Goal: Leave review/rating: Leave review/rating

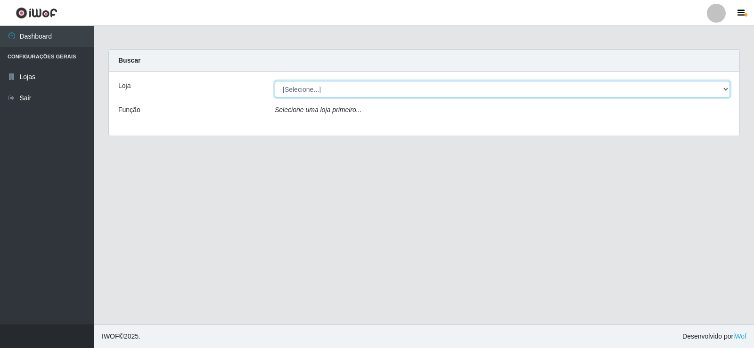
click at [325, 92] on select "[Selecione...] Rede Compras Supermercados - LOJA 2" at bounding box center [502, 89] width 455 height 16
select select "161"
click at [275, 81] on select "[Selecione...] Rede Compras Supermercados - LOJA 2" at bounding box center [502, 89] width 455 height 16
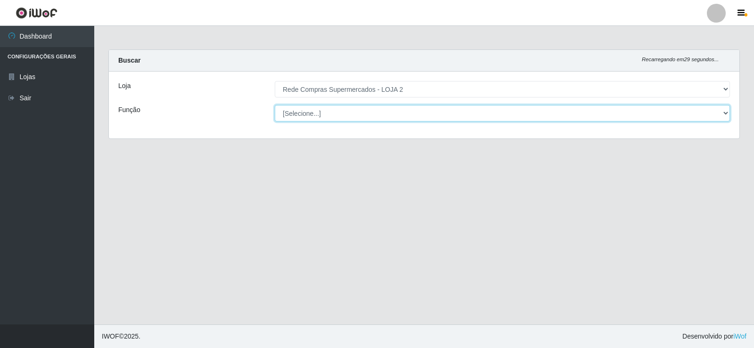
click at [323, 117] on select "[Selecione...] ASG ASG + ASG ++ Balconista Balconista + Balconista ++ Embalador…" at bounding box center [502, 113] width 455 height 16
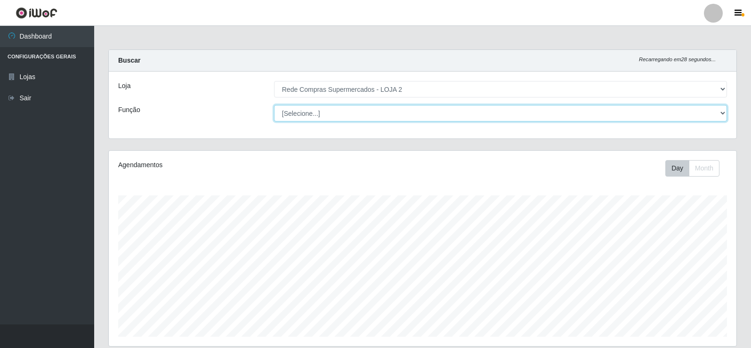
scroll to position [195, 628]
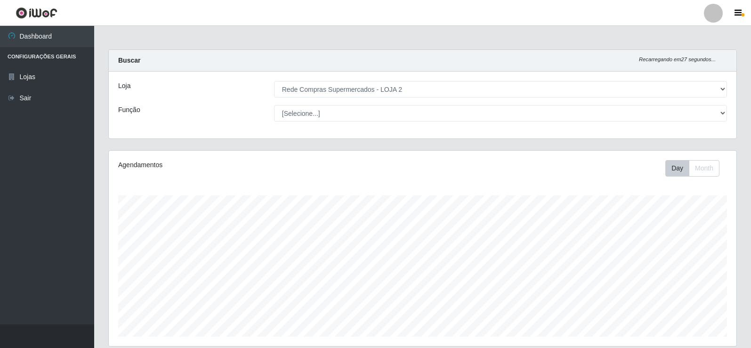
click at [227, 102] on div "Loja [Selecione...] Rede Compras Supermercados - LOJA 2 Função [Selecione...] A…" at bounding box center [423, 105] width 628 height 67
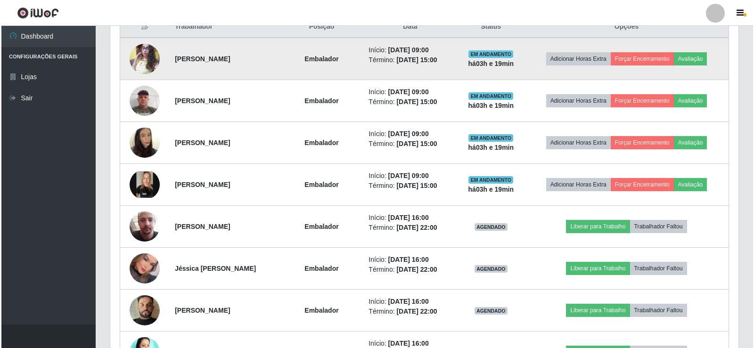
scroll to position [377, 0]
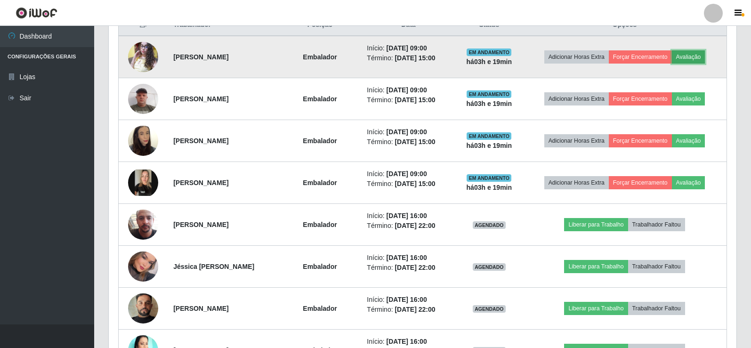
click at [706, 57] on button "Avaliação" at bounding box center [688, 56] width 33 height 13
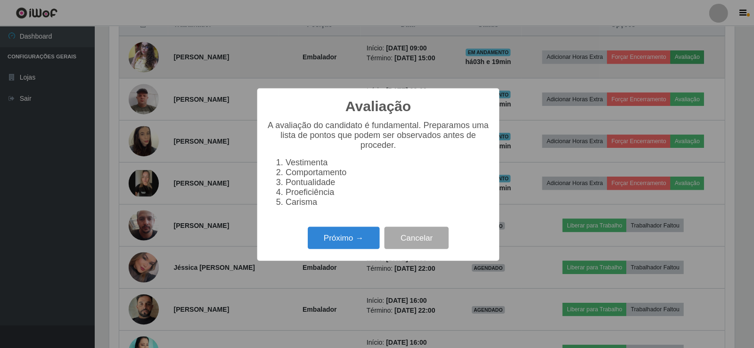
scroll to position [195, 623]
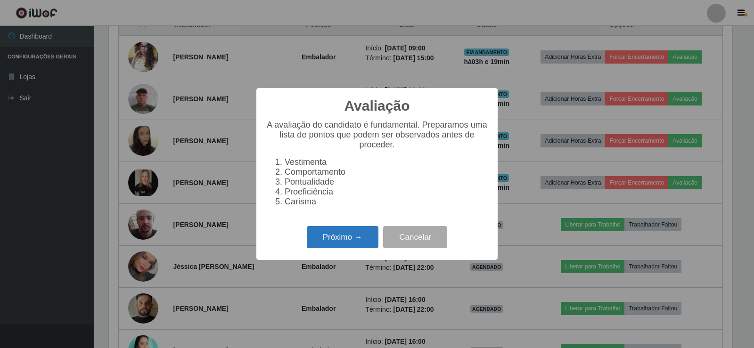
click at [357, 237] on button "Próximo →" at bounding box center [343, 237] width 72 height 22
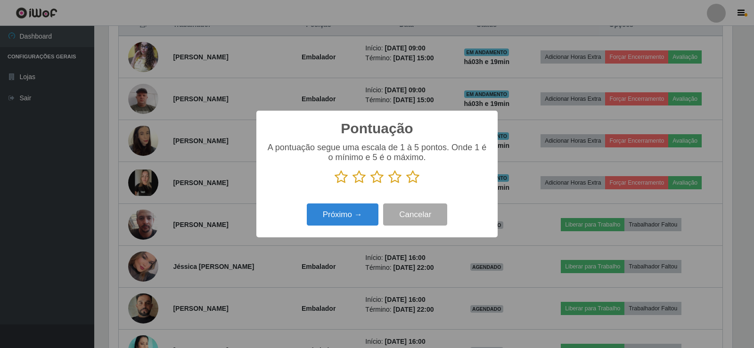
scroll to position [470784, 470356]
click at [413, 181] on icon at bounding box center [412, 177] width 13 height 14
click at [406, 184] on input "radio" at bounding box center [406, 184] width 0 height 0
click at [352, 211] on button "Próximo →" at bounding box center [343, 214] width 72 height 22
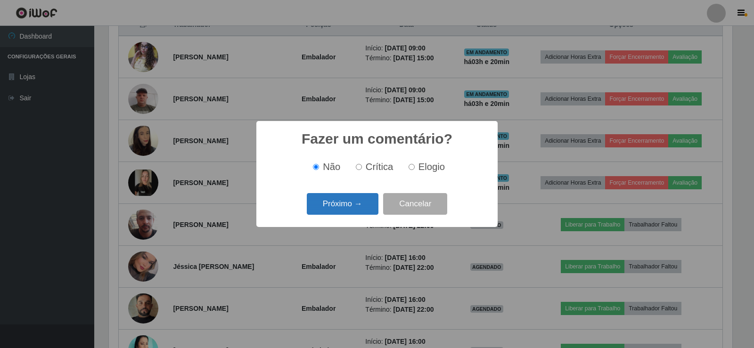
click at [361, 197] on button "Próximo →" at bounding box center [343, 204] width 72 height 22
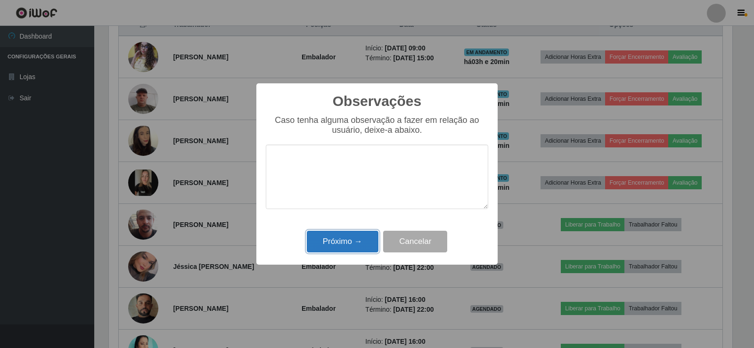
click at [328, 249] on button "Próximo →" at bounding box center [343, 242] width 72 height 22
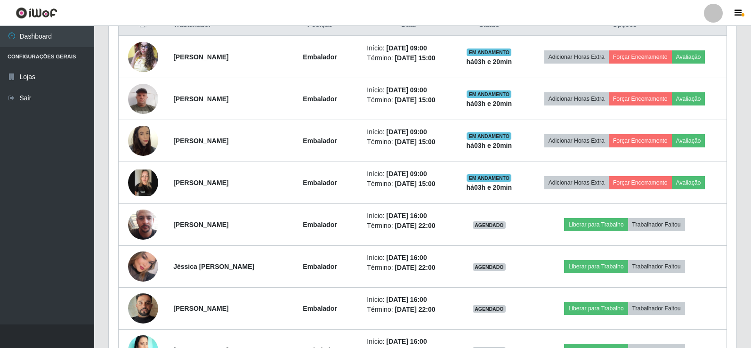
scroll to position [195, 628]
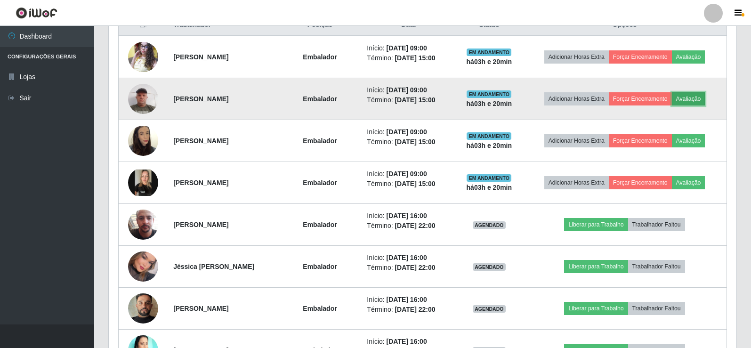
click at [706, 98] on button "Avaliação" at bounding box center [688, 98] width 33 height 13
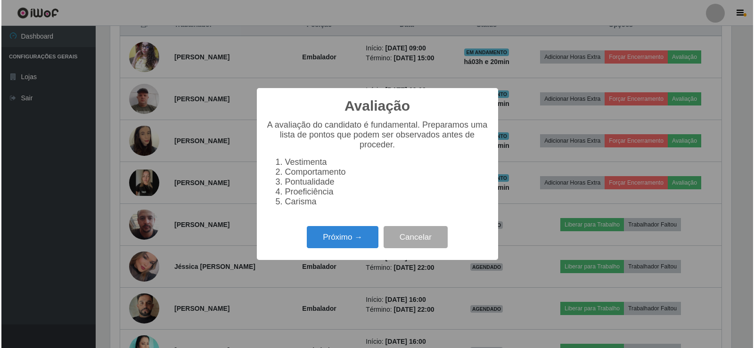
scroll to position [195, 623]
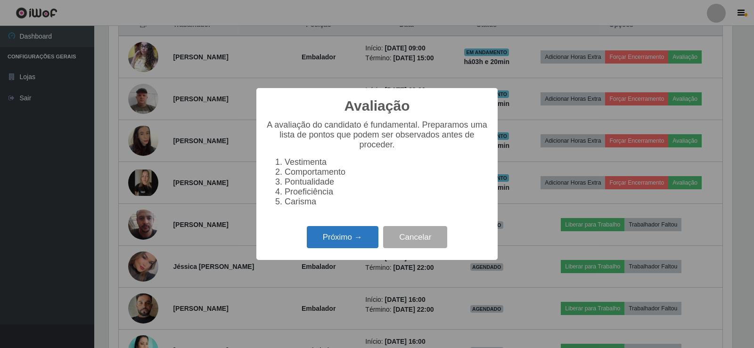
click at [334, 246] on button "Próximo →" at bounding box center [343, 237] width 72 height 22
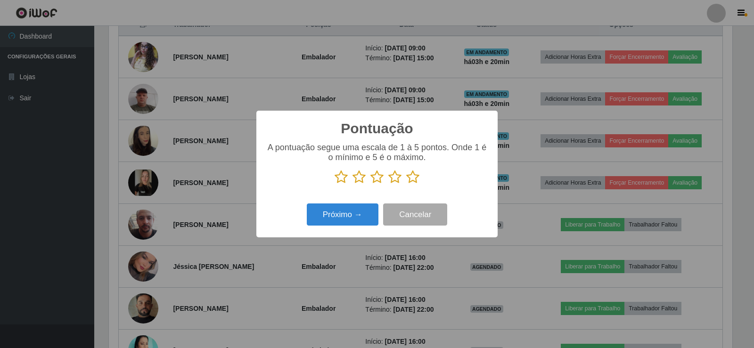
click at [413, 176] on icon at bounding box center [412, 177] width 13 height 14
click at [406, 184] on input "radio" at bounding box center [406, 184] width 0 height 0
click at [338, 219] on button "Próximo →" at bounding box center [343, 214] width 72 height 22
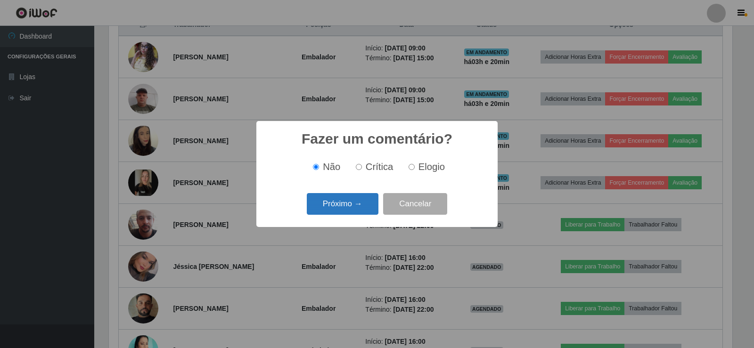
click at [369, 203] on button "Próximo →" at bounding box center [343, 204] width 72 height 22
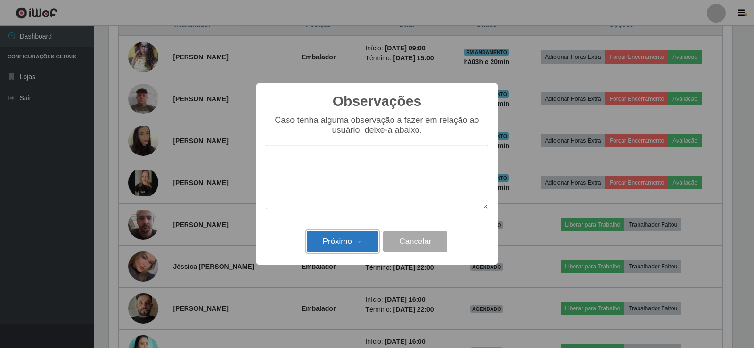
click at [354, 234] on button "Próximo →" at bounding box center [343, 242] width 72 height 22
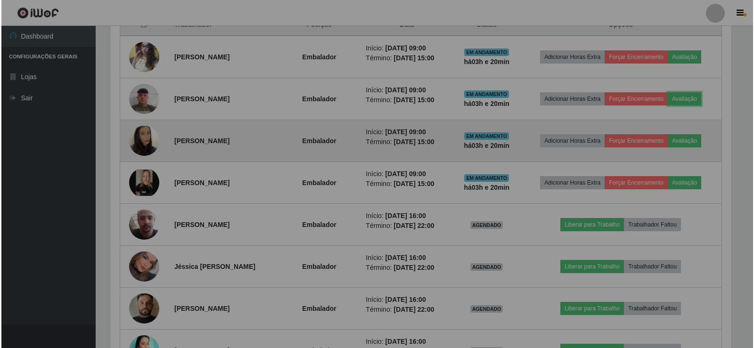
scroll to position [195, 628]
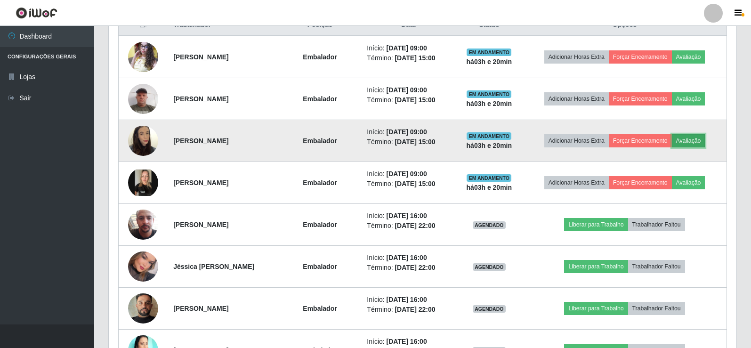
click at [694, 142] on button "Avaliação" at bounding box center [688, 140] width 33 height 13
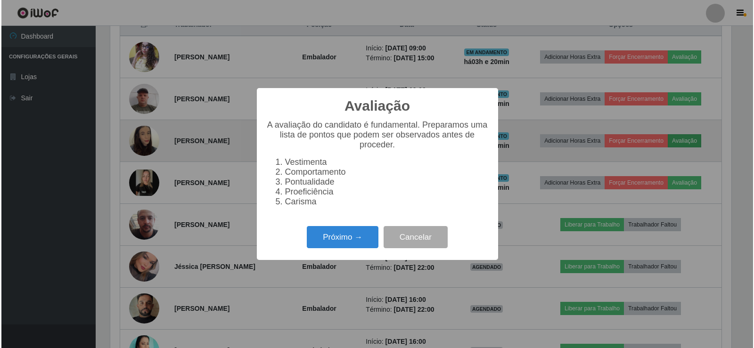
scroll to position [195, 623]
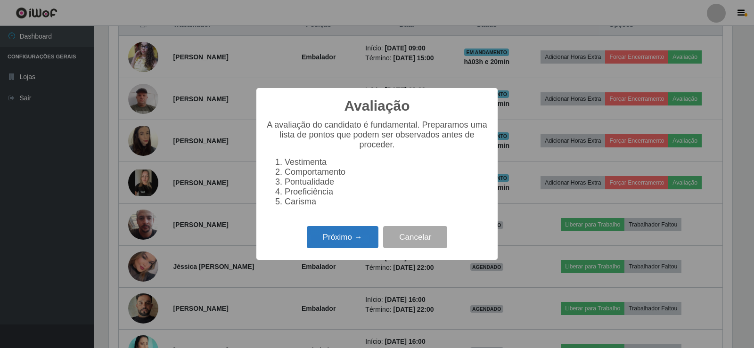
click at [350, 240] on button "Próximo →" at bounding box center [343, 237] width 72 height 22
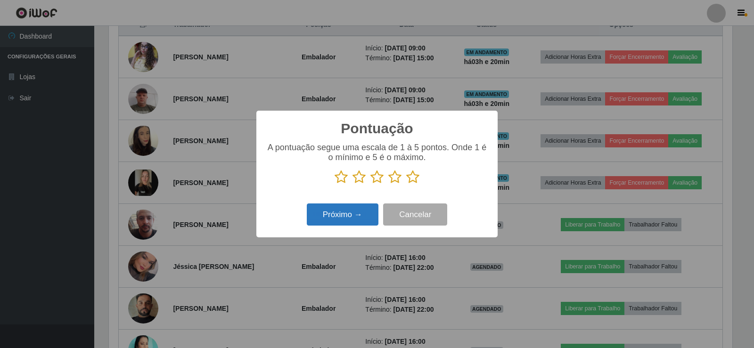
scroll to position [470784, 470356]
click at [408, 184] on icon at bounding box center [412, 177] width 13 height 14
click at [406, 184] on input "radio" at bounding box center [406, 184] width 0 height 0
click at [358, 212] on button "Próximo →" at bounding box center [343, 214] width 72 height 22
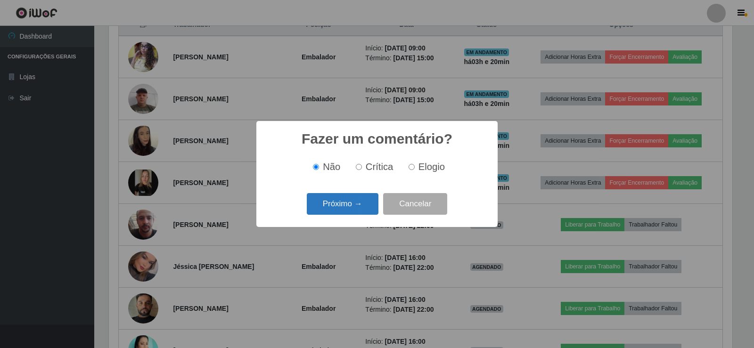
click at [345, 201] on button "Próximo →" at bounding box center [343, 204] width 72 height 22
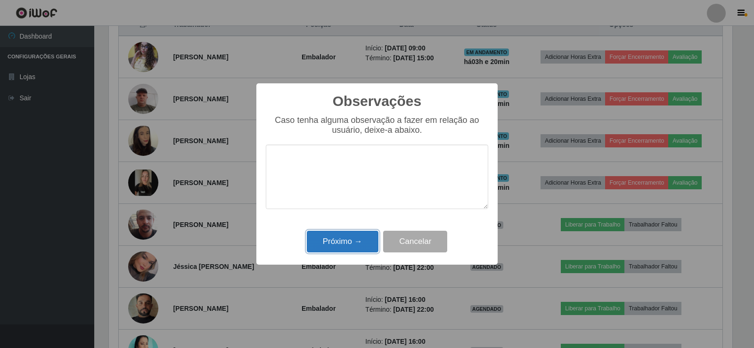
click at [345, 235] on button "Próximo →" at bounding box center [343, 242] width 72 height 22
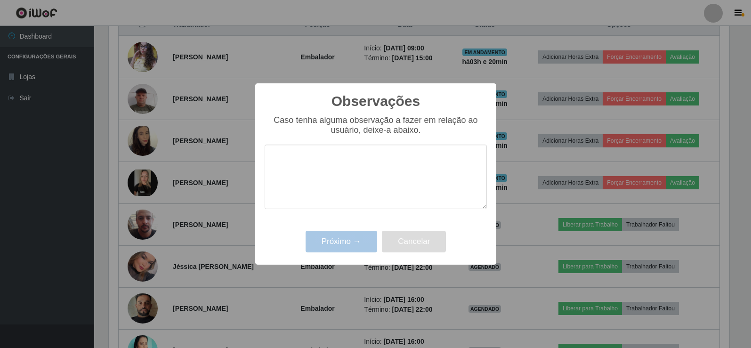
scroll to position [195, 628]
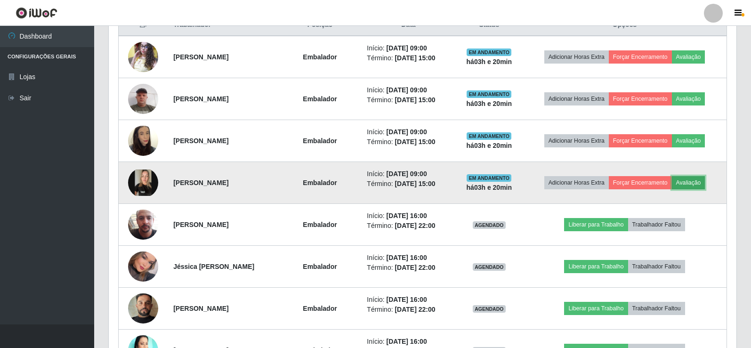
click at [702, 183] on button "Avaliação" at bounding box center [688, 182] width 33 height 13
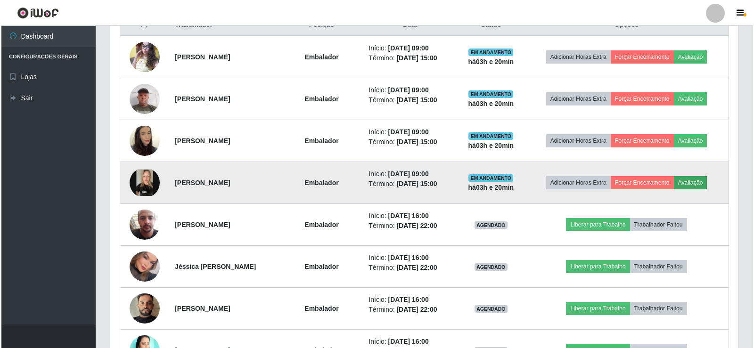
scroll to position [195, 623]
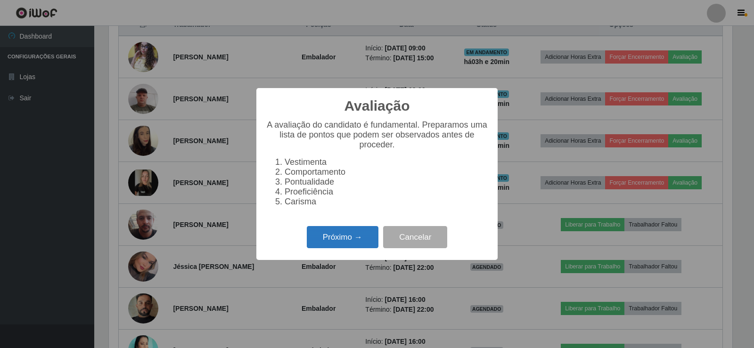
click at [353, 241] on button "Próximo →" at bounding box center [343, 237] width 72 height 22
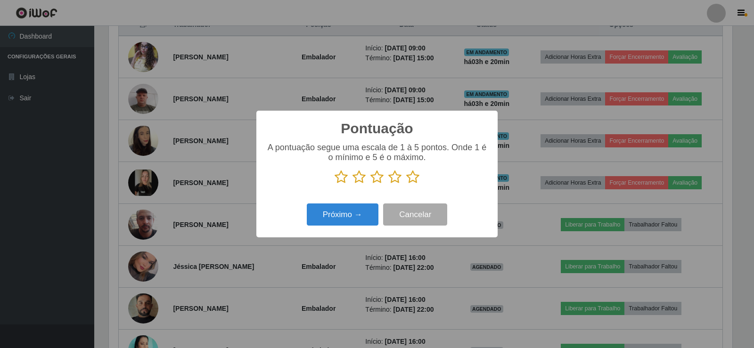
click at [407, 179] on icon at bounding box center [412, 177] width 13 height 14
click at [406, 184] on input "radio" at bounding box center [406, 184] width 0 height 0
click at [364, 205] on button "Próximo →" at bounding box center [343, 214] width 72 height 22
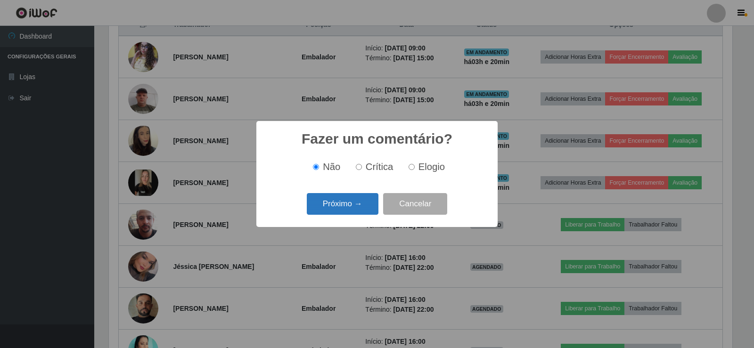
click at [354, 207] on button "Próximo →" at bounding box center [343, 204] width 72 height 22
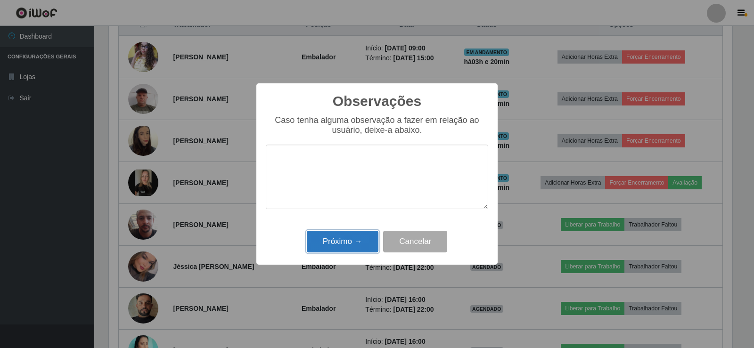
click at [341, 250] on button "Próximo →" at bounding box center [343, 242] width 72 height 22
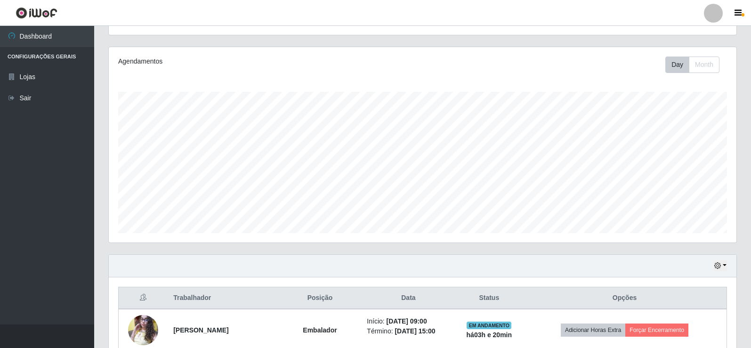
scroll to position [0, 0]
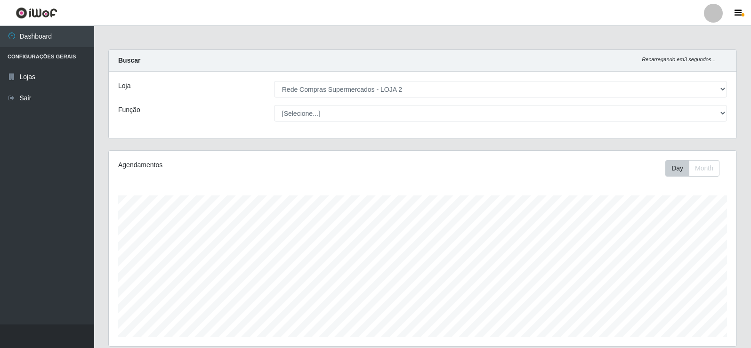
click at [740, 207] on div "Agendamentos Day Month 25/08 Agendamentos 48" at bounding box center [422, 254] width 643 height 208
